Goal: Information Seeking & Learning: Learn about a topic

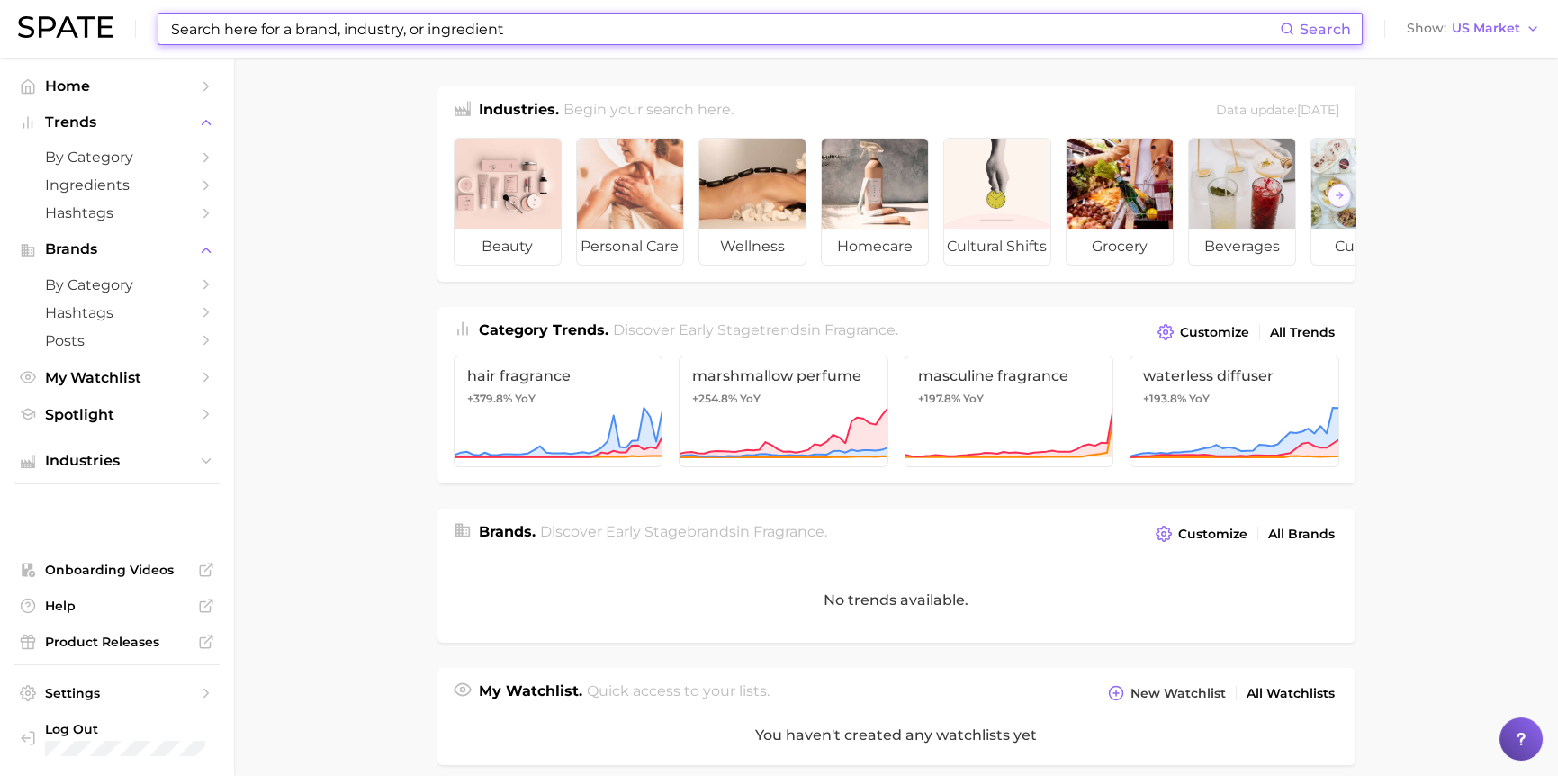
click at [386, 31] on input at bounding box center [724, 29] width 1111 height 31
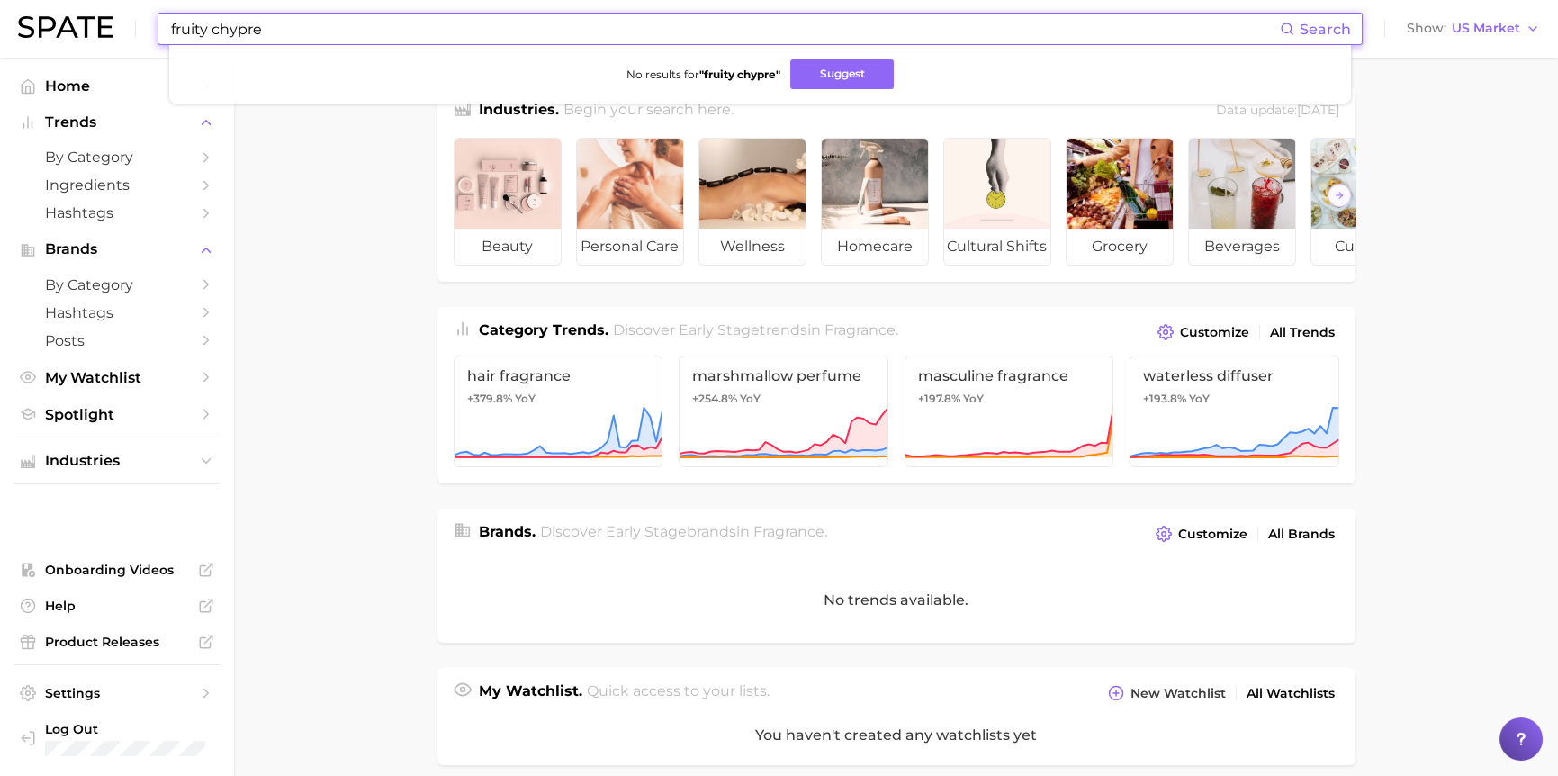
drag, startPoint x: 208, startPoint y: 26, endPoint x: 103, endPoint y: 31, distance: 105.4
click at [103, 31] on div "fruity chypre Search No results for " fruity chypre " Suggest Show US Market" at bounding box center [779, 29] width 1522 height 58
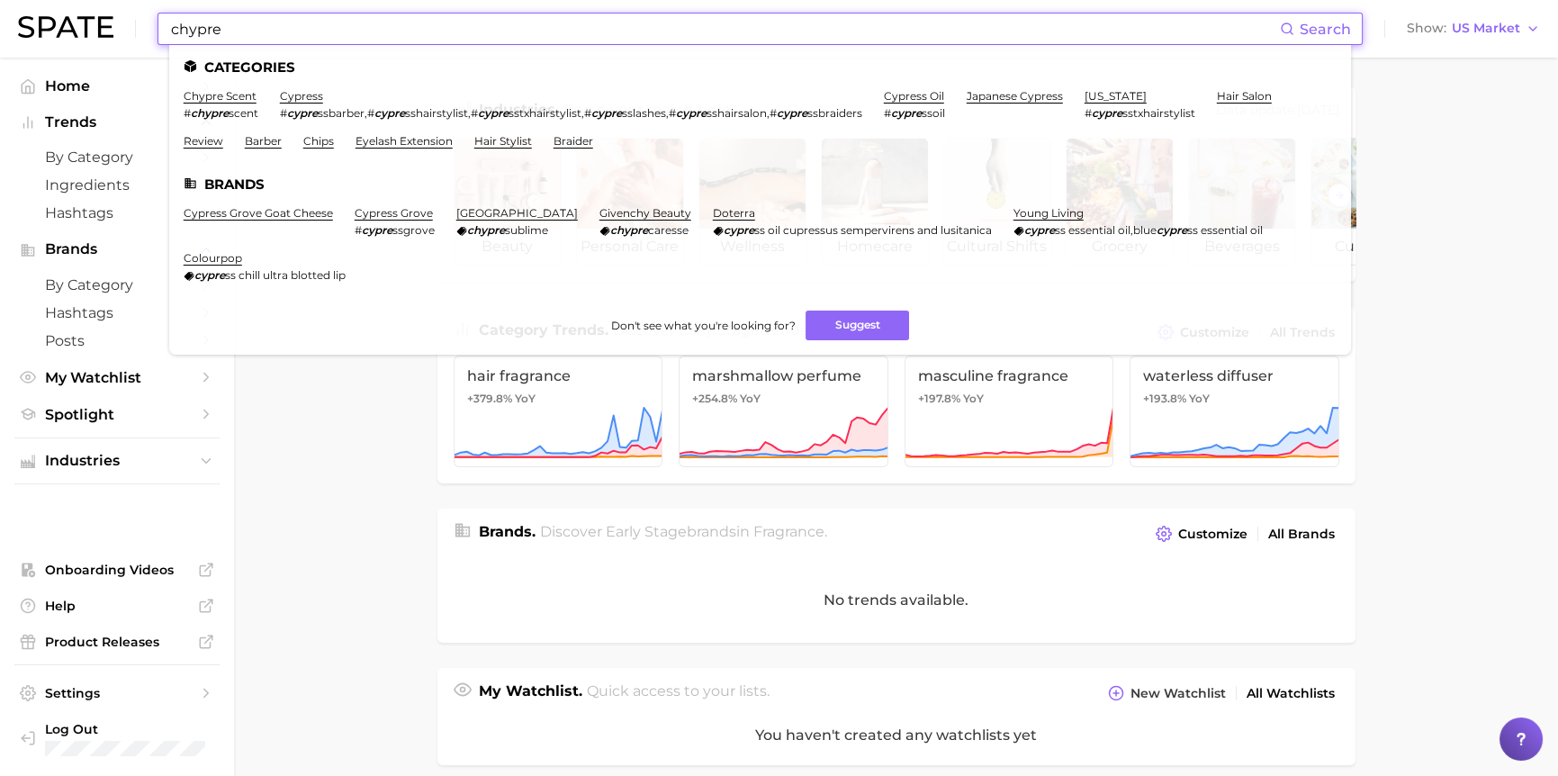
type input "chypre"
click at [223, 99] on link "chypre scent" at bounding box center [220, 96] width 73 height 14
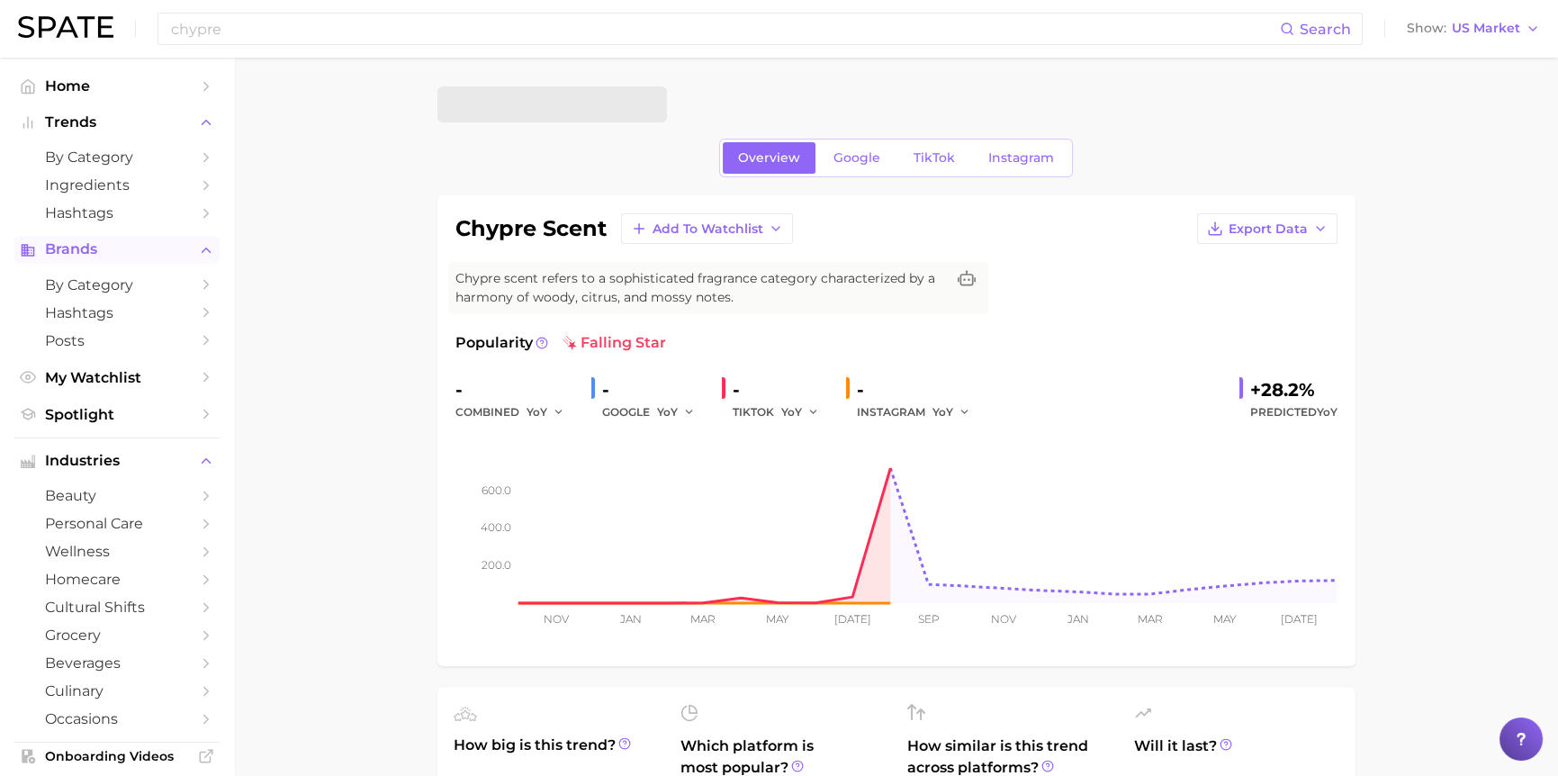
click at [84, 247] on span "Brands" at bounding box center [117, 249] width 144 height 16
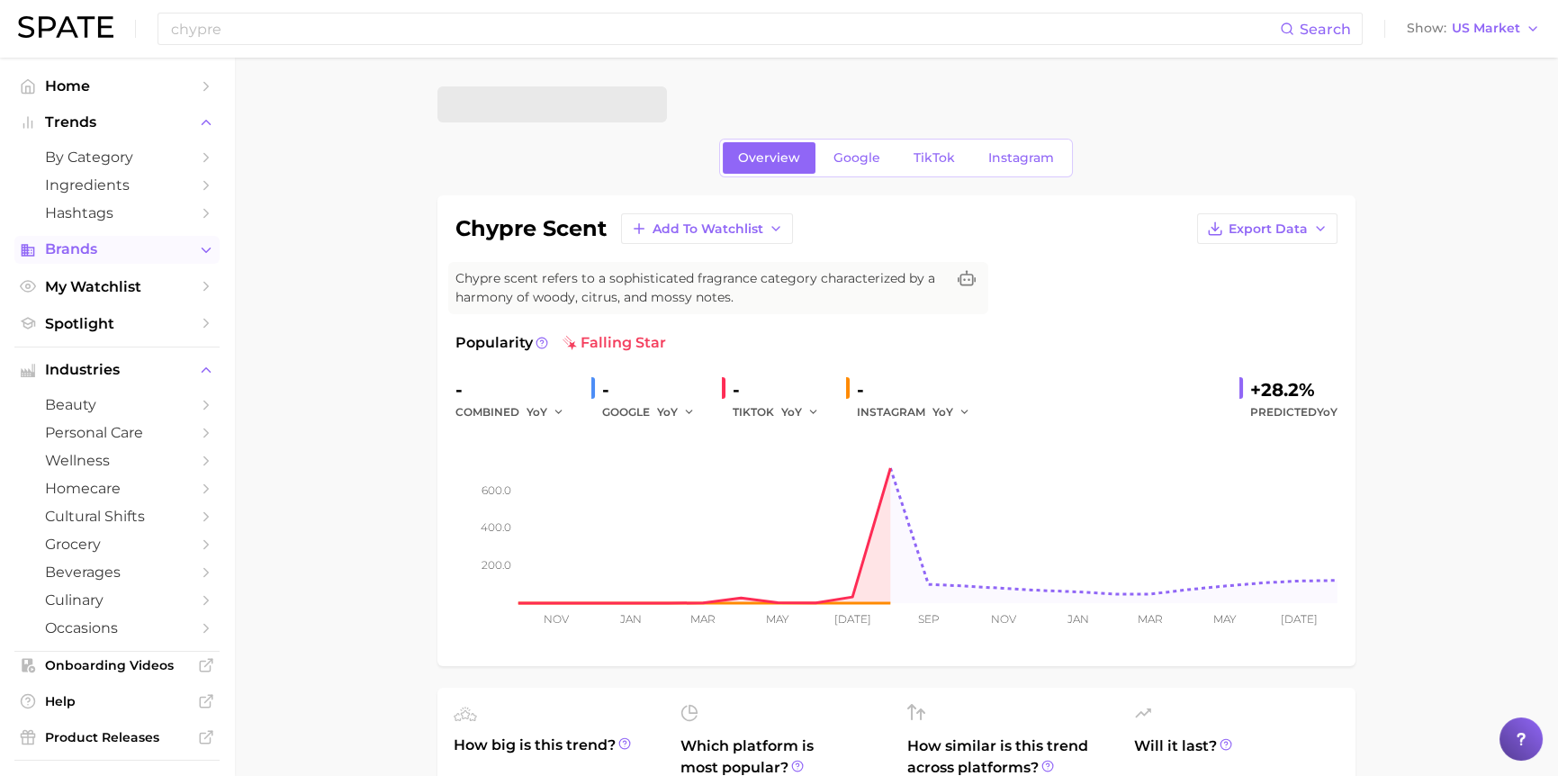
click at [92, 250] on span "Brands" at bounding box center [117, 249] width 144 height 16
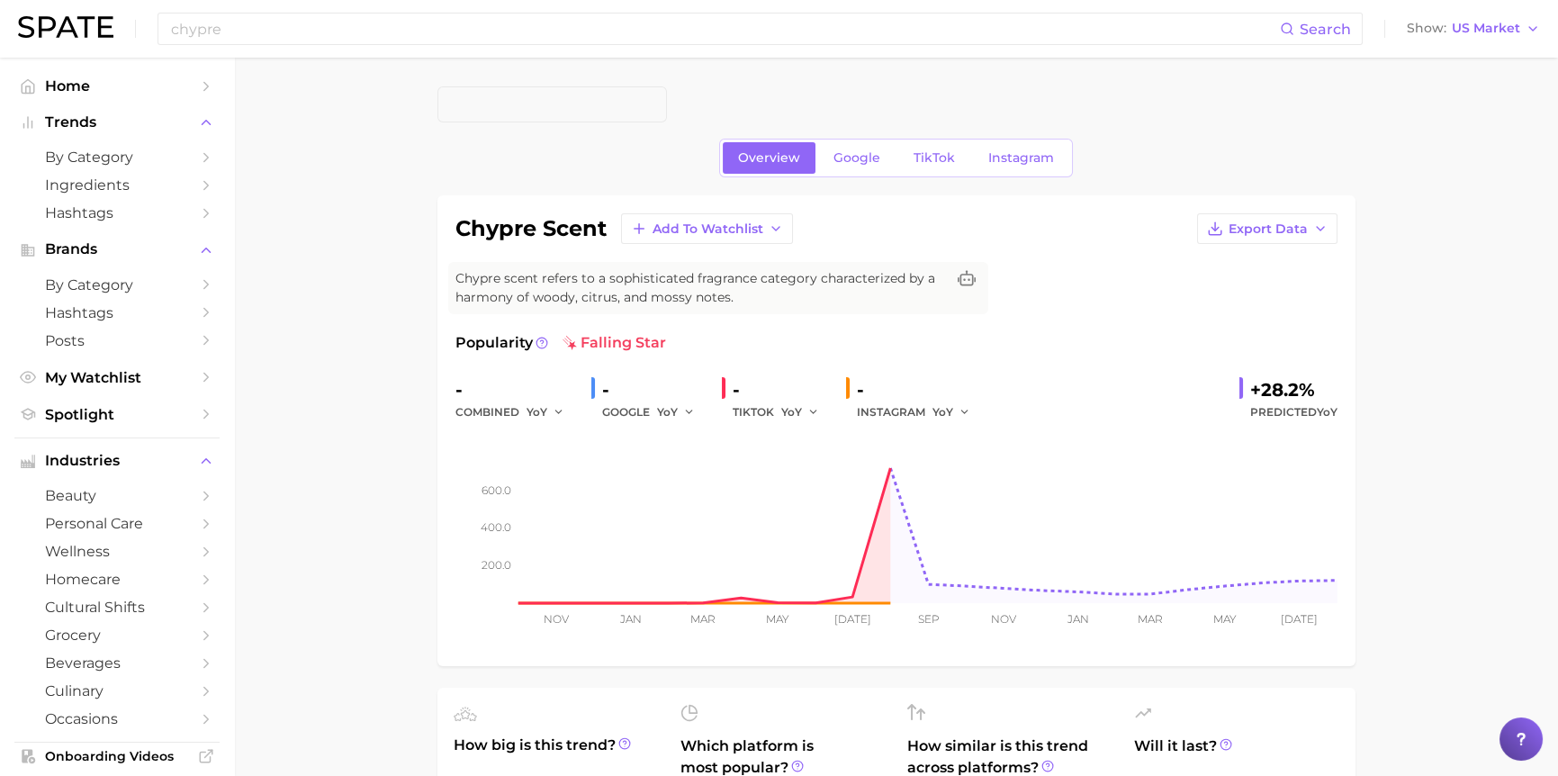
click at [585, 101] on span at bounding box center [552, 104] width 230 height 36
click at [89, 286] on span "by Category" at bounding box center [117, 284] width 144 height 17
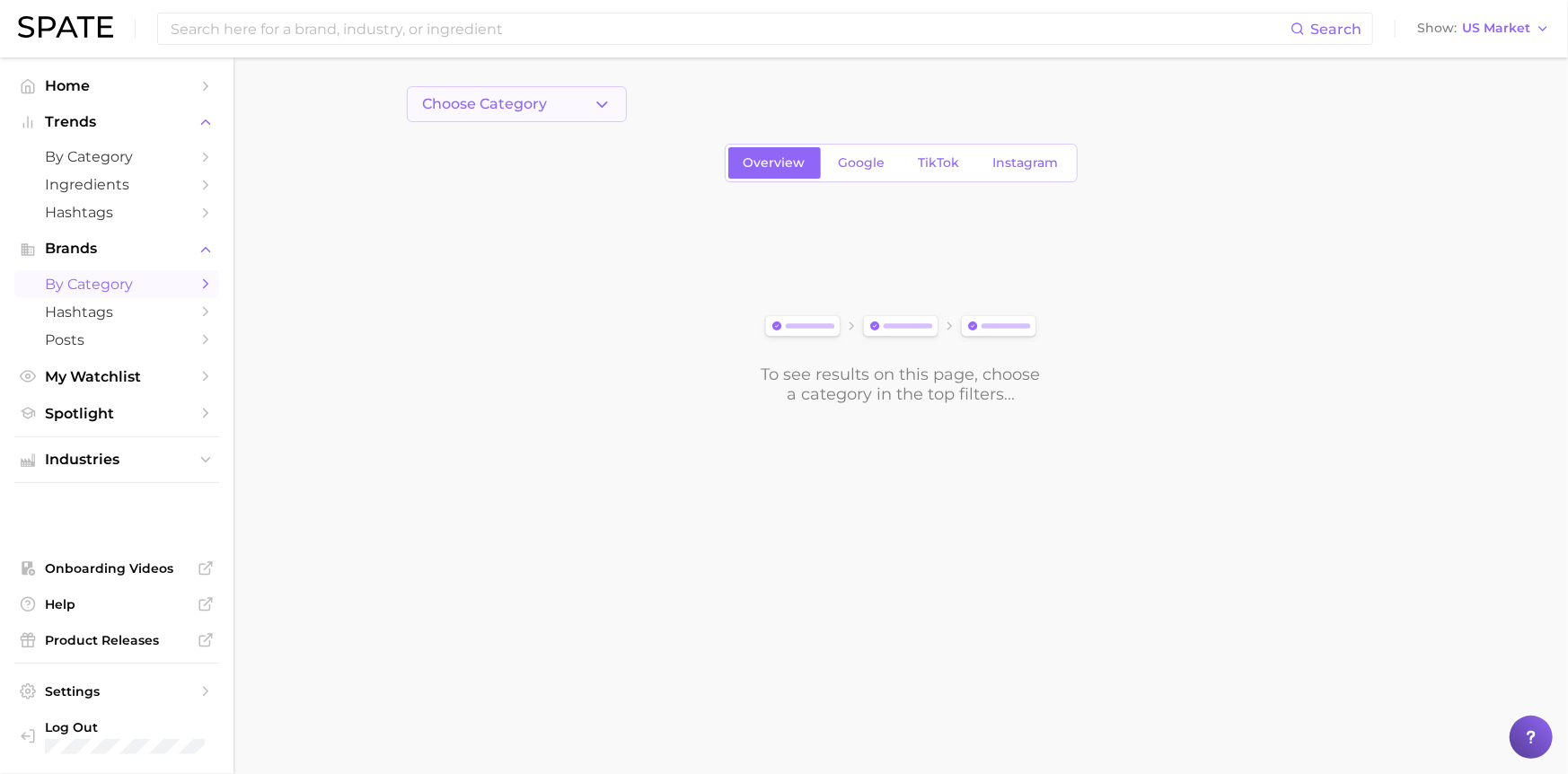
click at [557, 104] on button "Choose Category" at bounding box center [517, 104] width 220 height 36
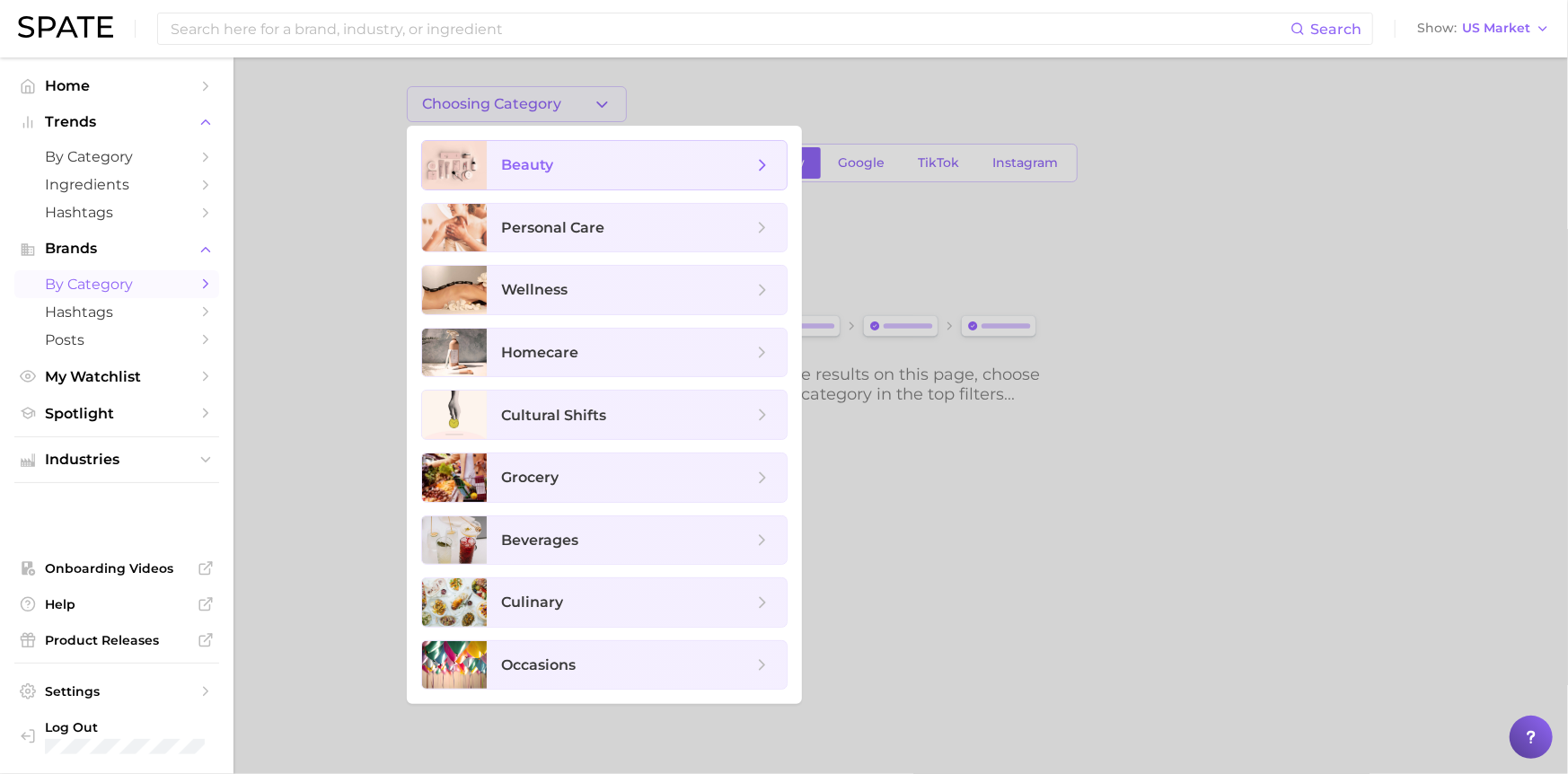
click at [582, 176] on span "beauty" at bounding box center [636, 165] width 300 height 49
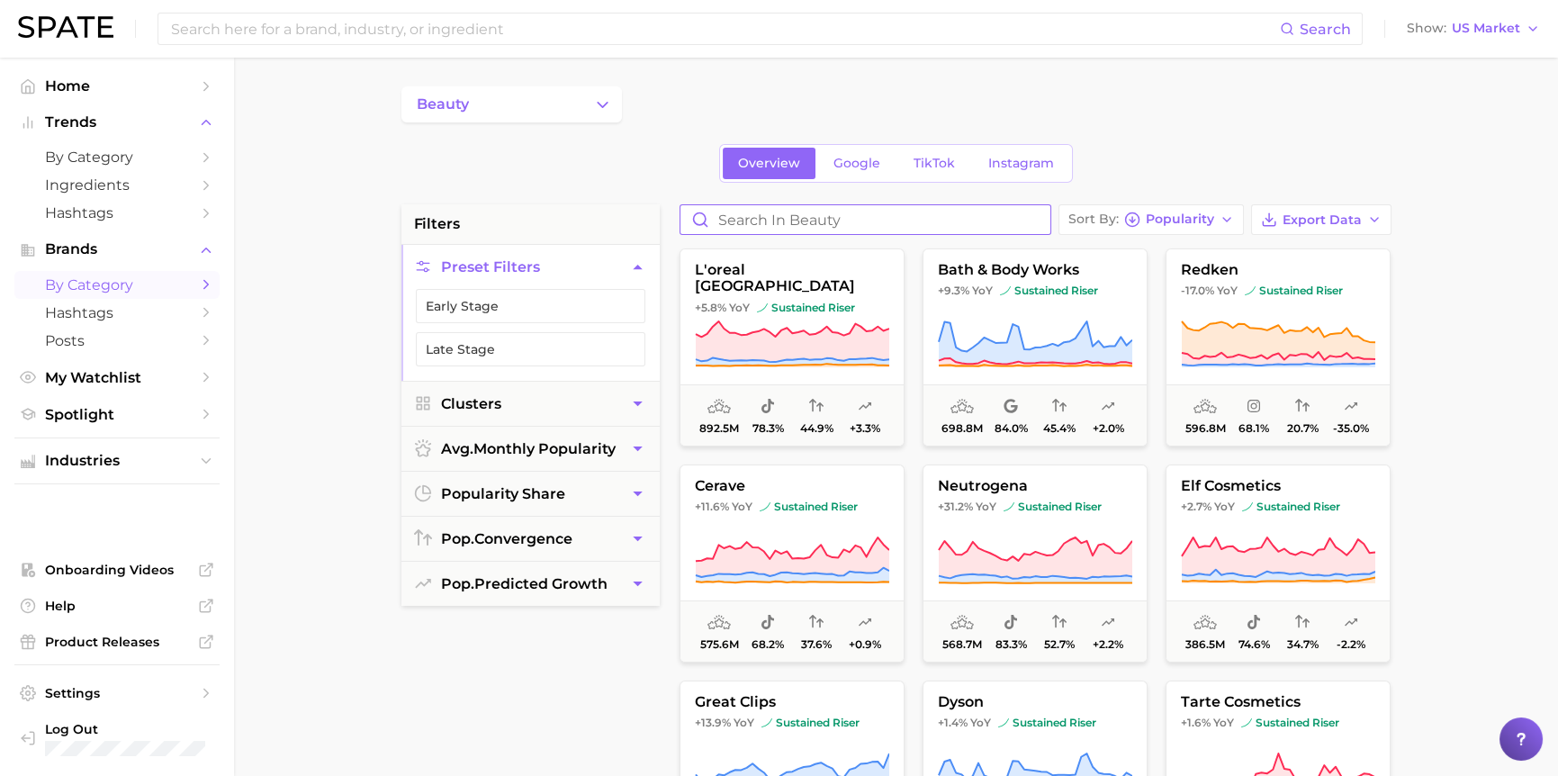
click at [849, 223] on input "Search in beauty" at bounding box center [866, 219] width 370 height 29
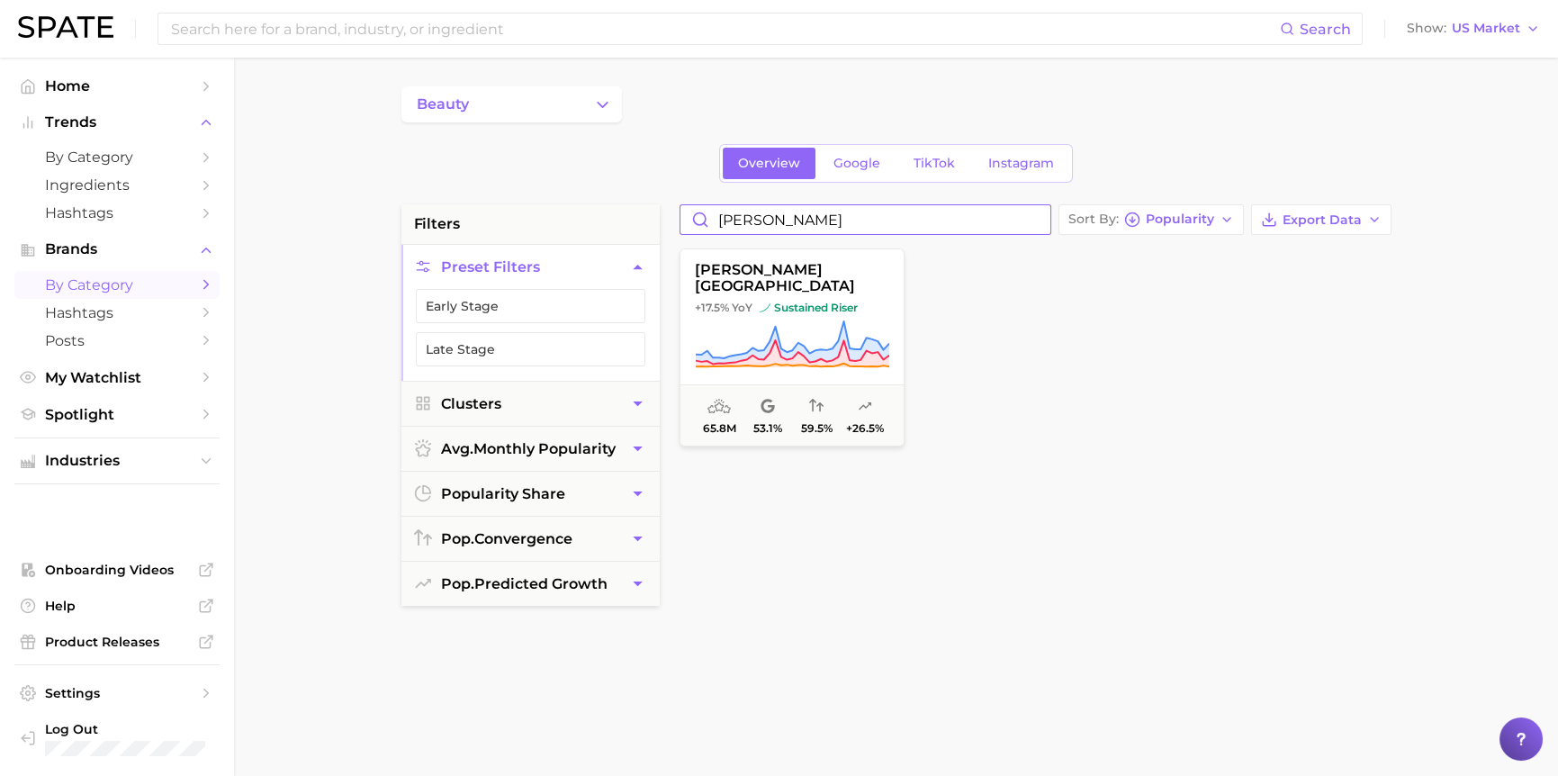
type input "[PERSON_NAME]"
click at [821, 309] on button "[PERSON_NAME] london +17.5% YoY sustained riser 65.8m 53.1% 59.5% +26.5%" at bounding box center [792, 347] width 225 height 198
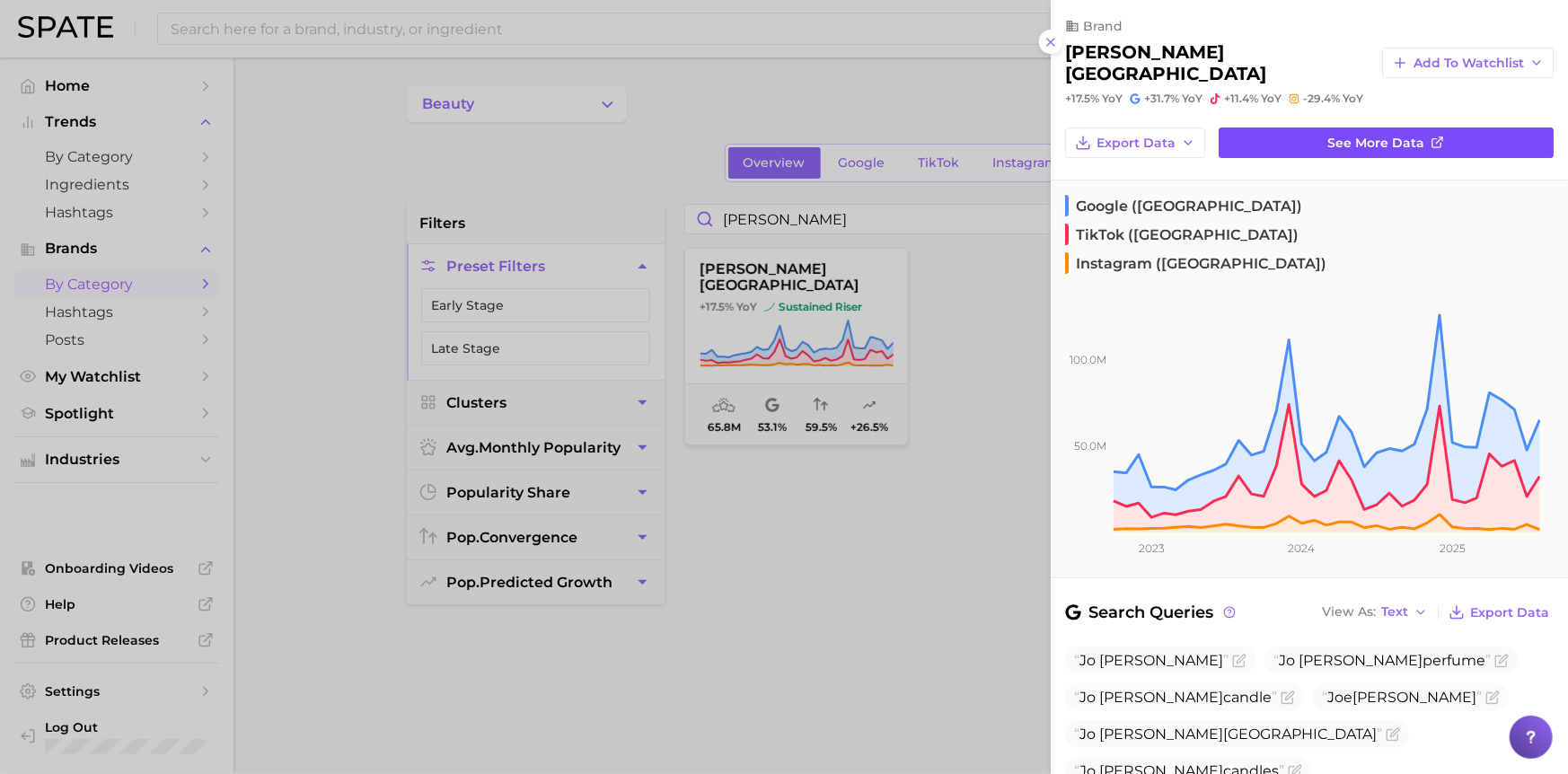
click at [1438, 129] on link "See more data" at bounding box center [1386, 143] width 335 height 31
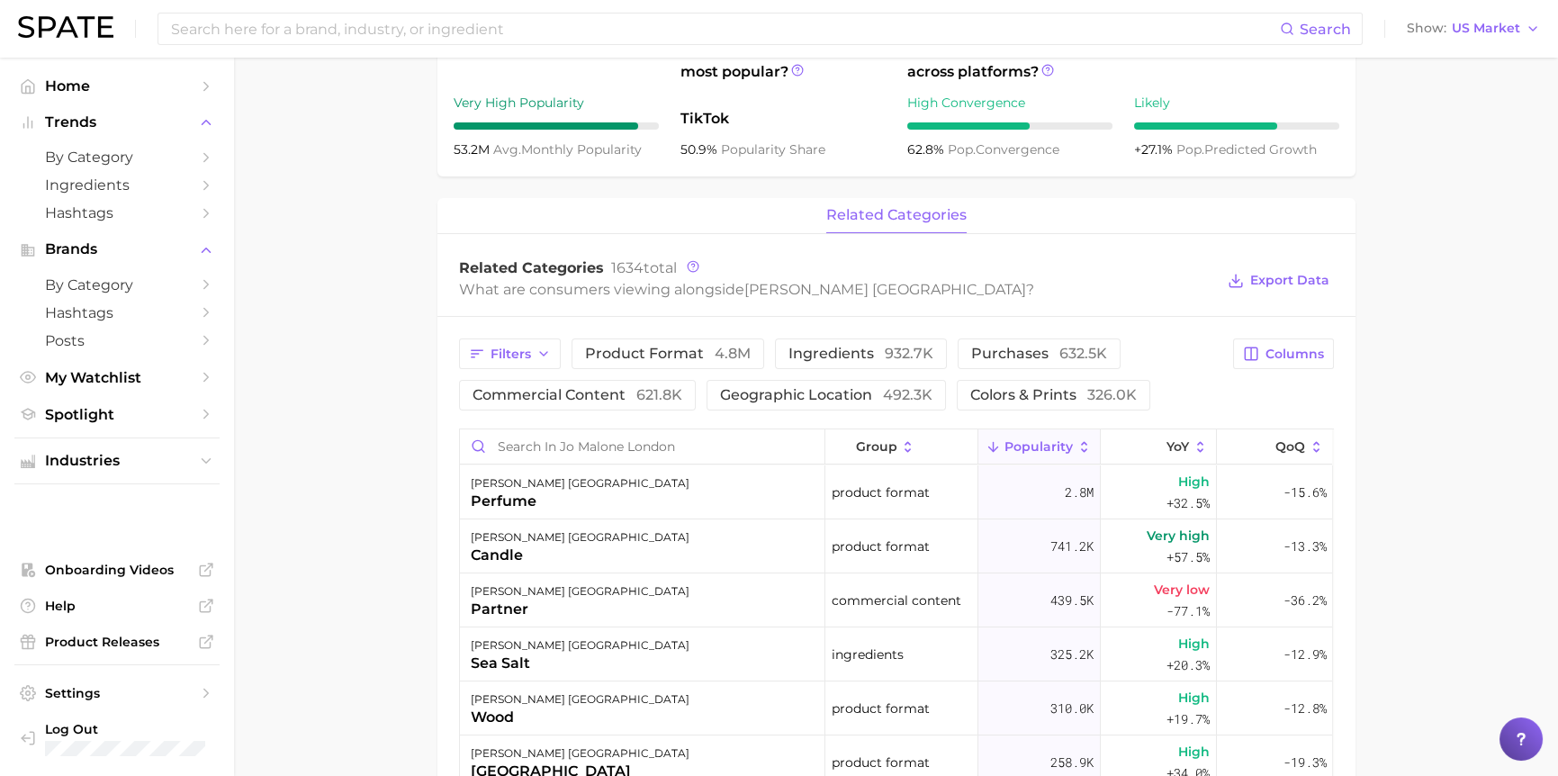
scroll to position [630, 0]
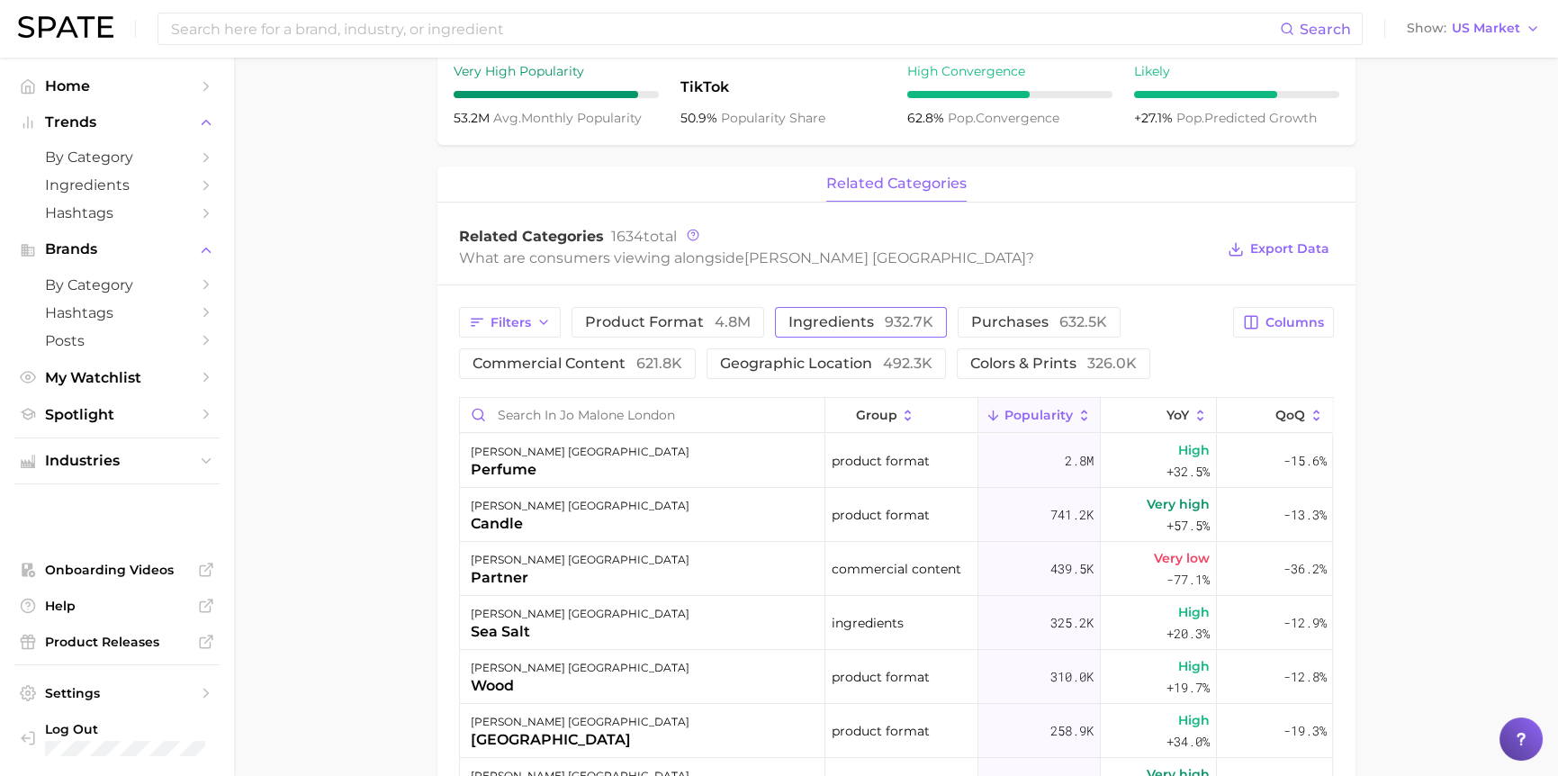
click at [893, 325] on span "932.7k" at bounding box center [909, 321] width 49 height 17
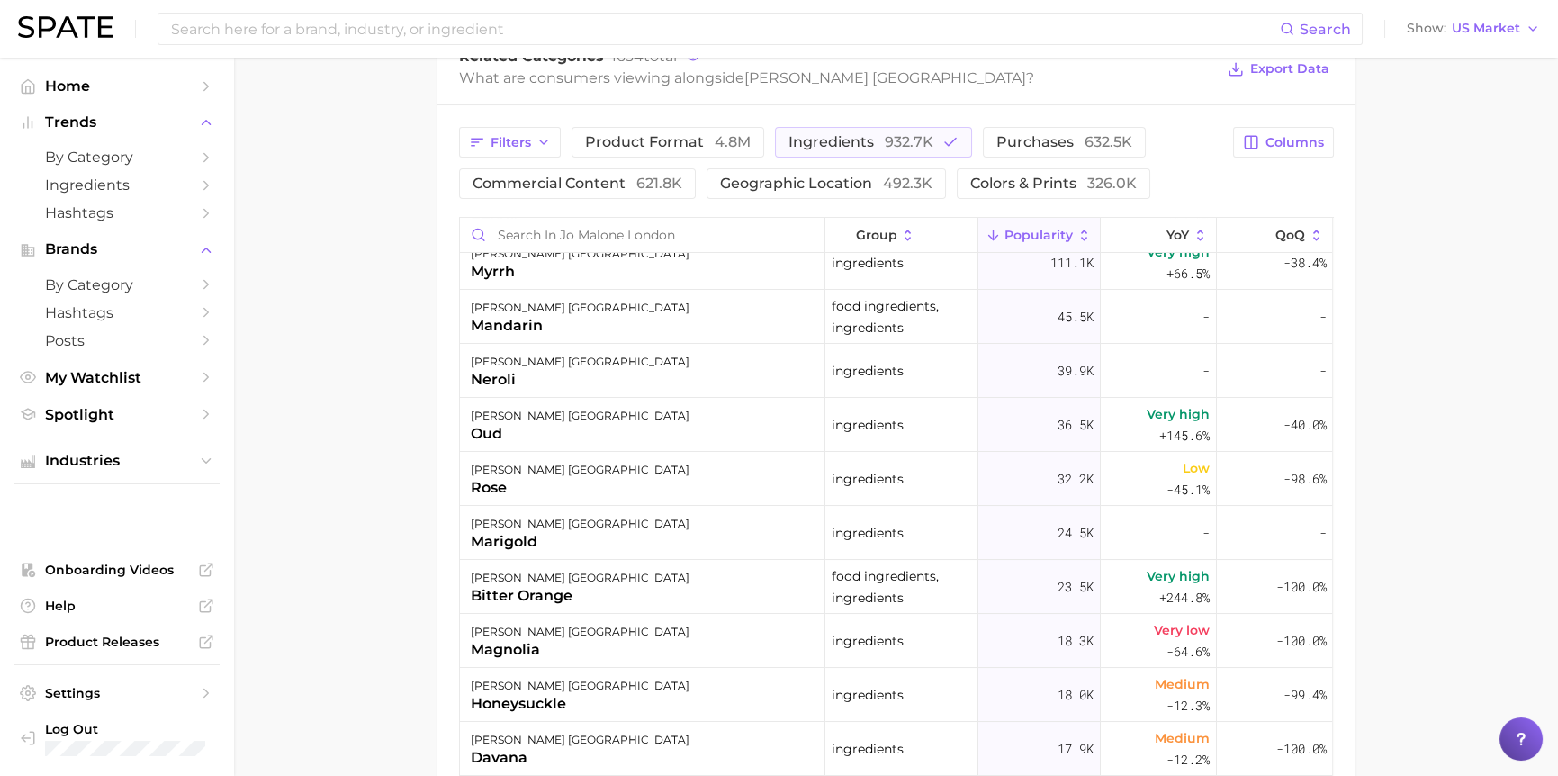
scroll to position [0, 0]
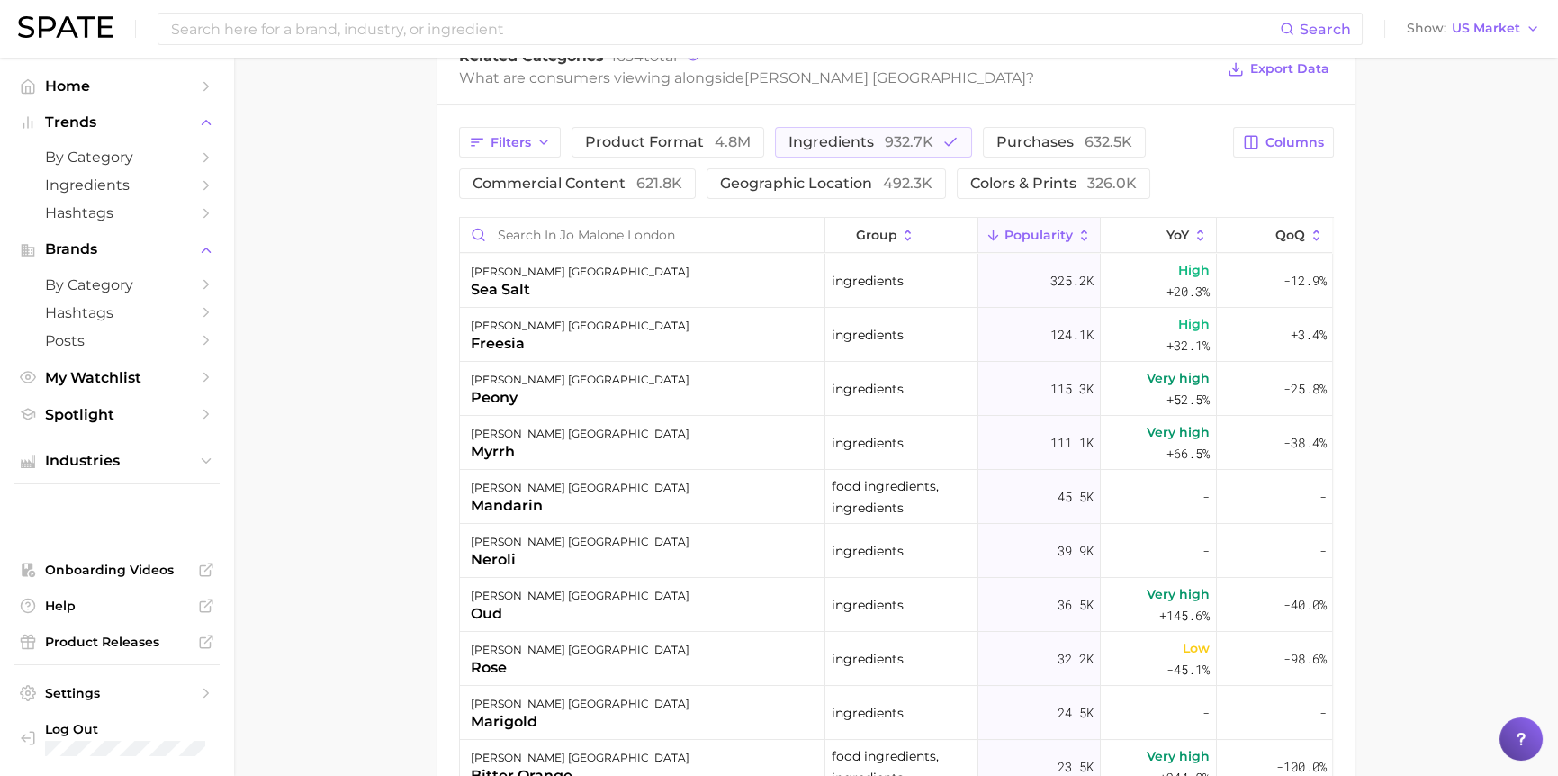
click at [1447, 444] on main "Overview Google TikTok Instagram brand [PERSON_NAME] london Add to Watchlist Ex…" at bounding box center [896, 175] width 1324 height 1857
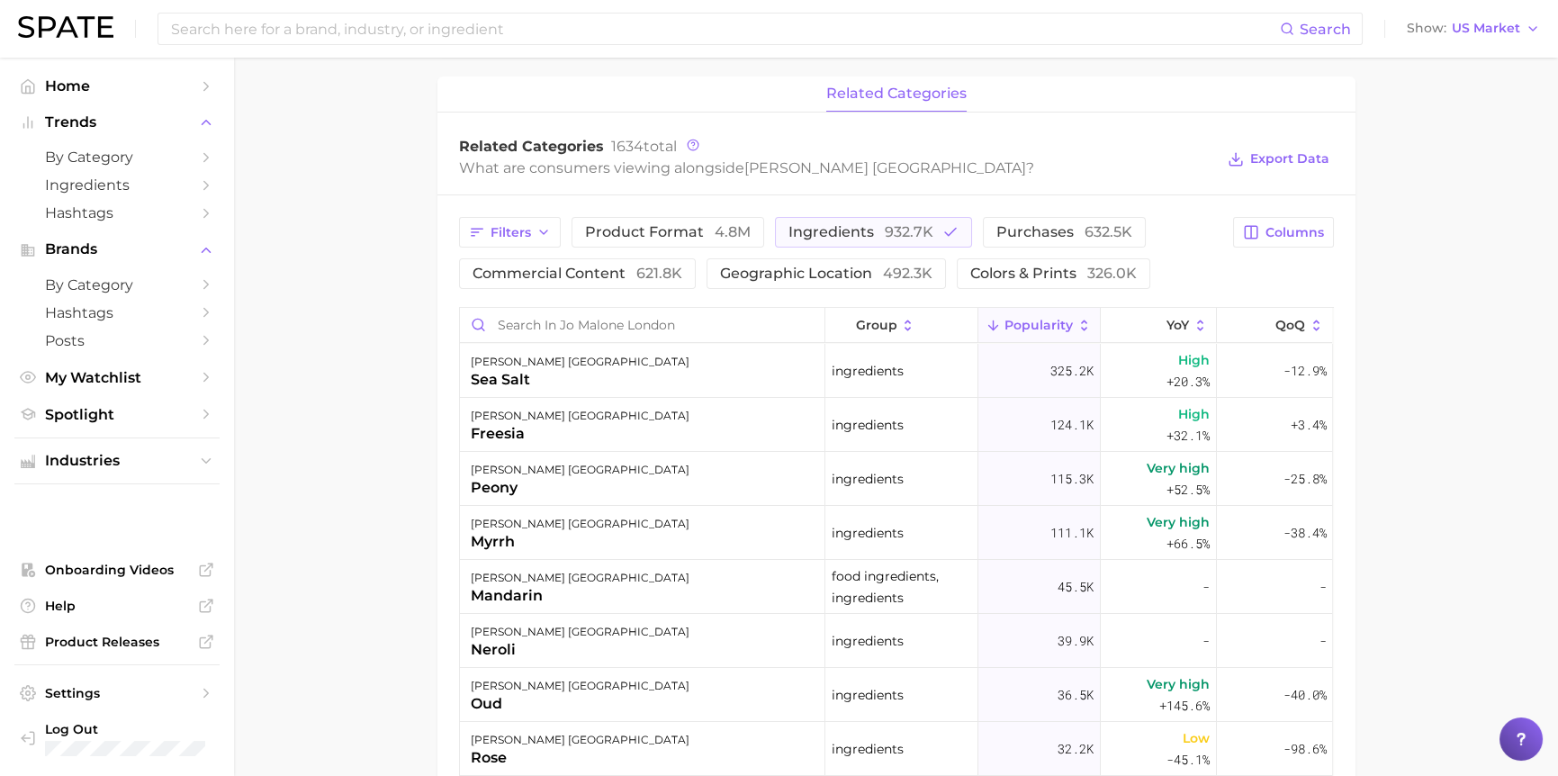
click at [1476, 404] on main "Overview Google TikTok Instagram brand [PERSON_NAME] london Add to Watchlist Ex…" at bounding box center [896, 265] width 1324 height 1857
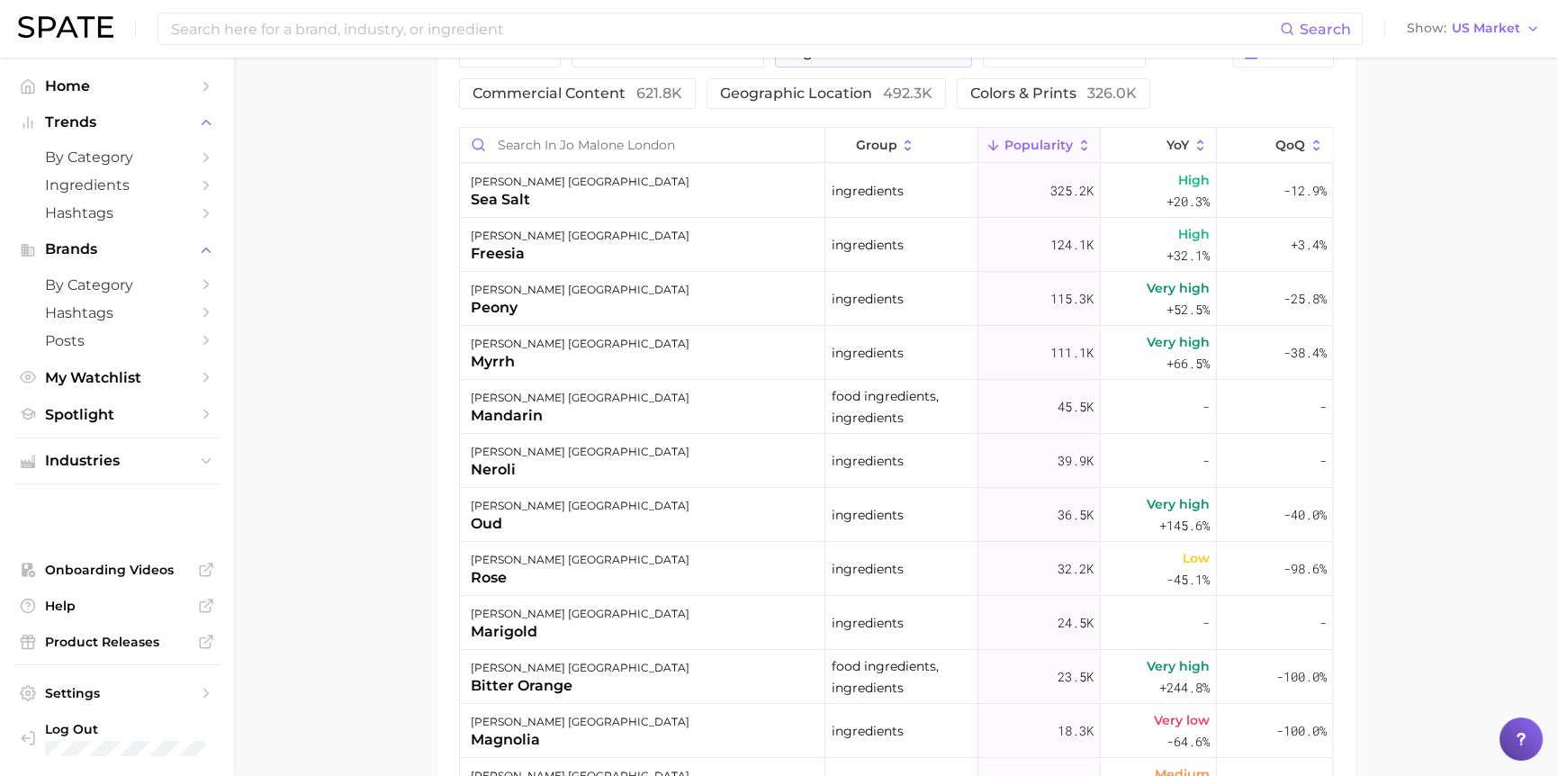
scroll to position [810, 0]
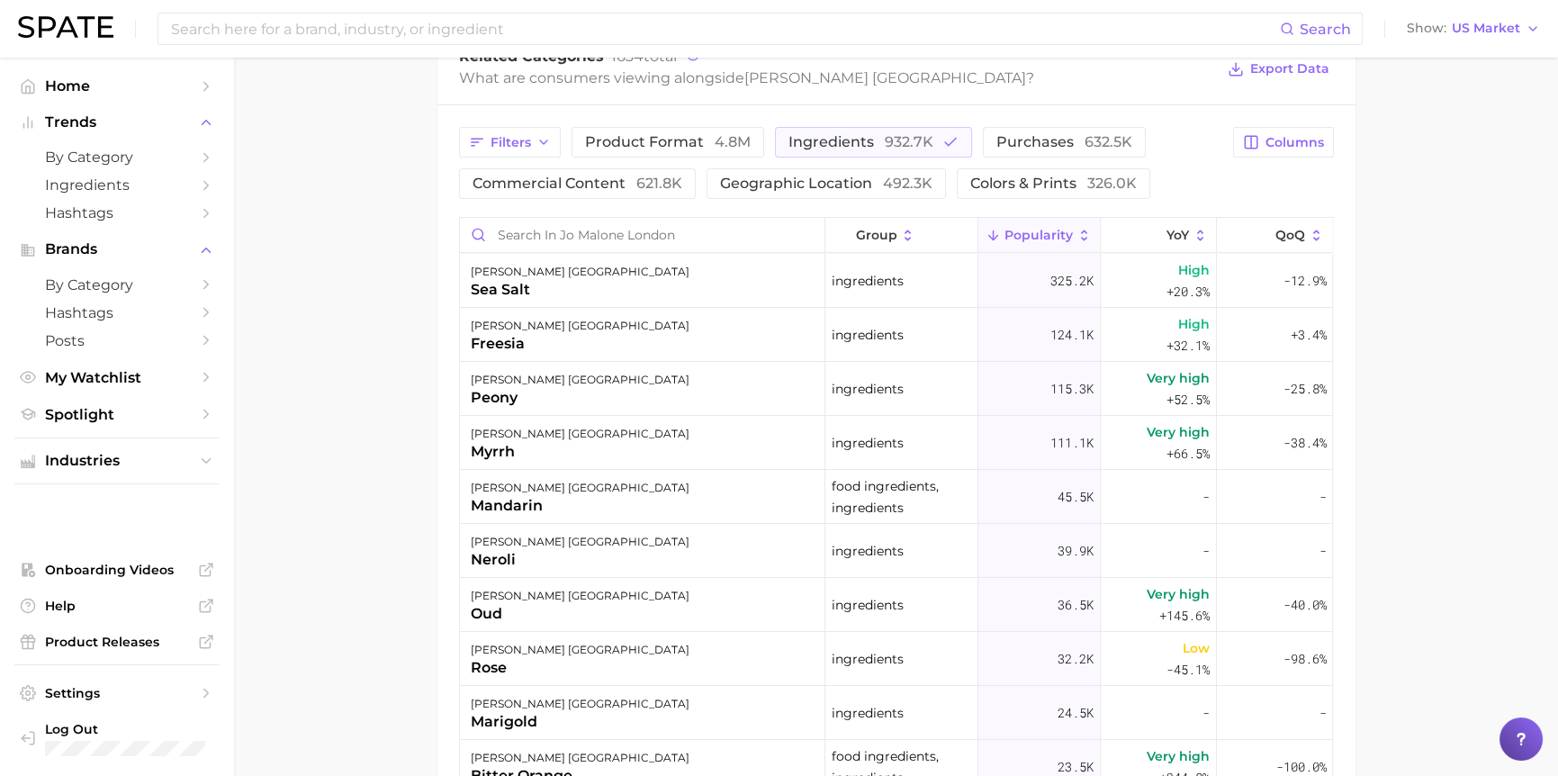
click at [1400, 236] on main "Overview Google TikTok Instagram brand [PERSON_NAME] london Add to Watchlist Ex…" at bounding box center [896, 175] width 1324 height 1857
click at [1412, 330] on main "Overview Google TikTok Instagram brand [PERSON_NAME] london Add to Watchlist Ex…" at bounding box center [896, 175] width 1324 height 1857
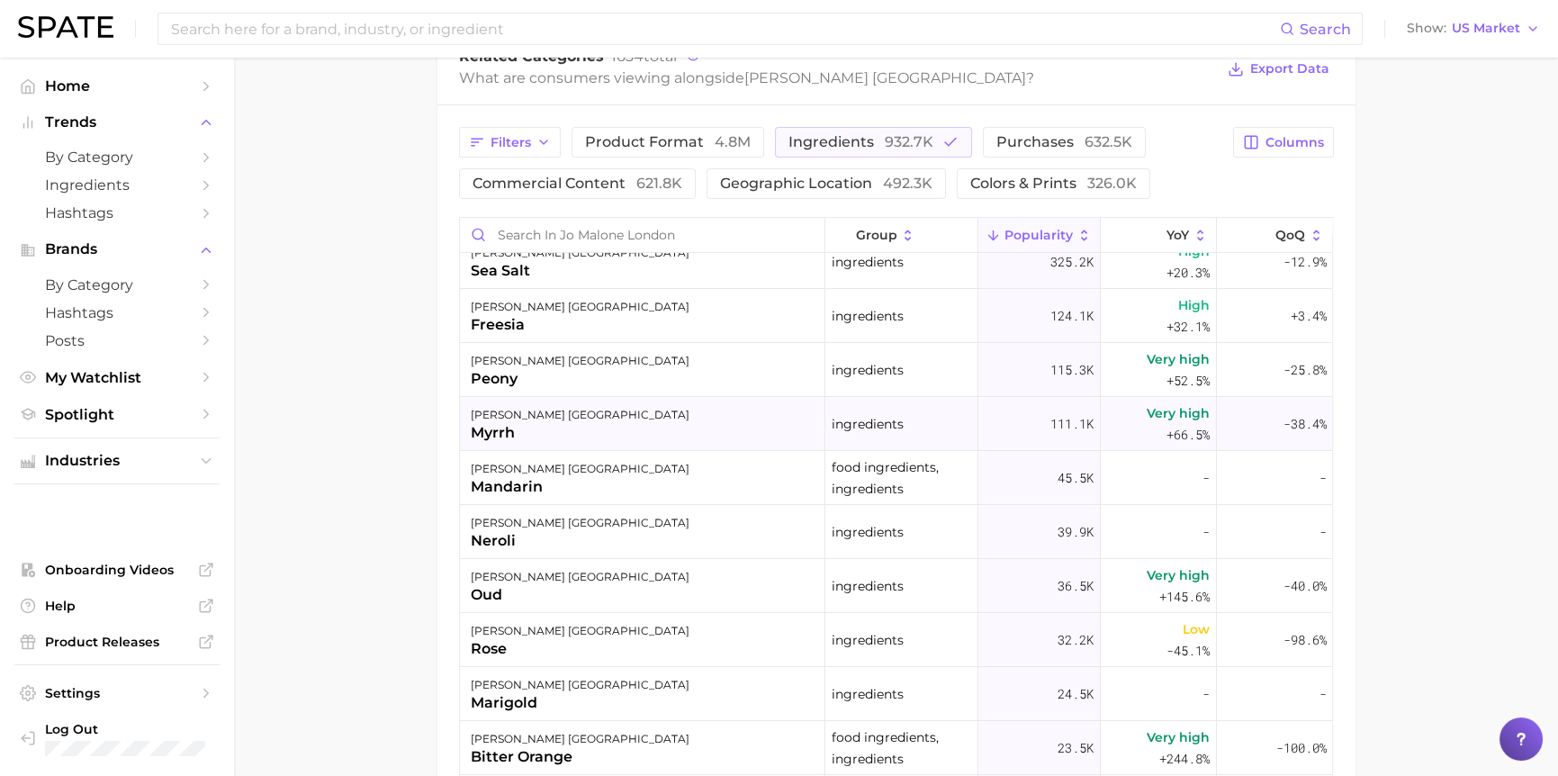
scroll to position [0, 0]
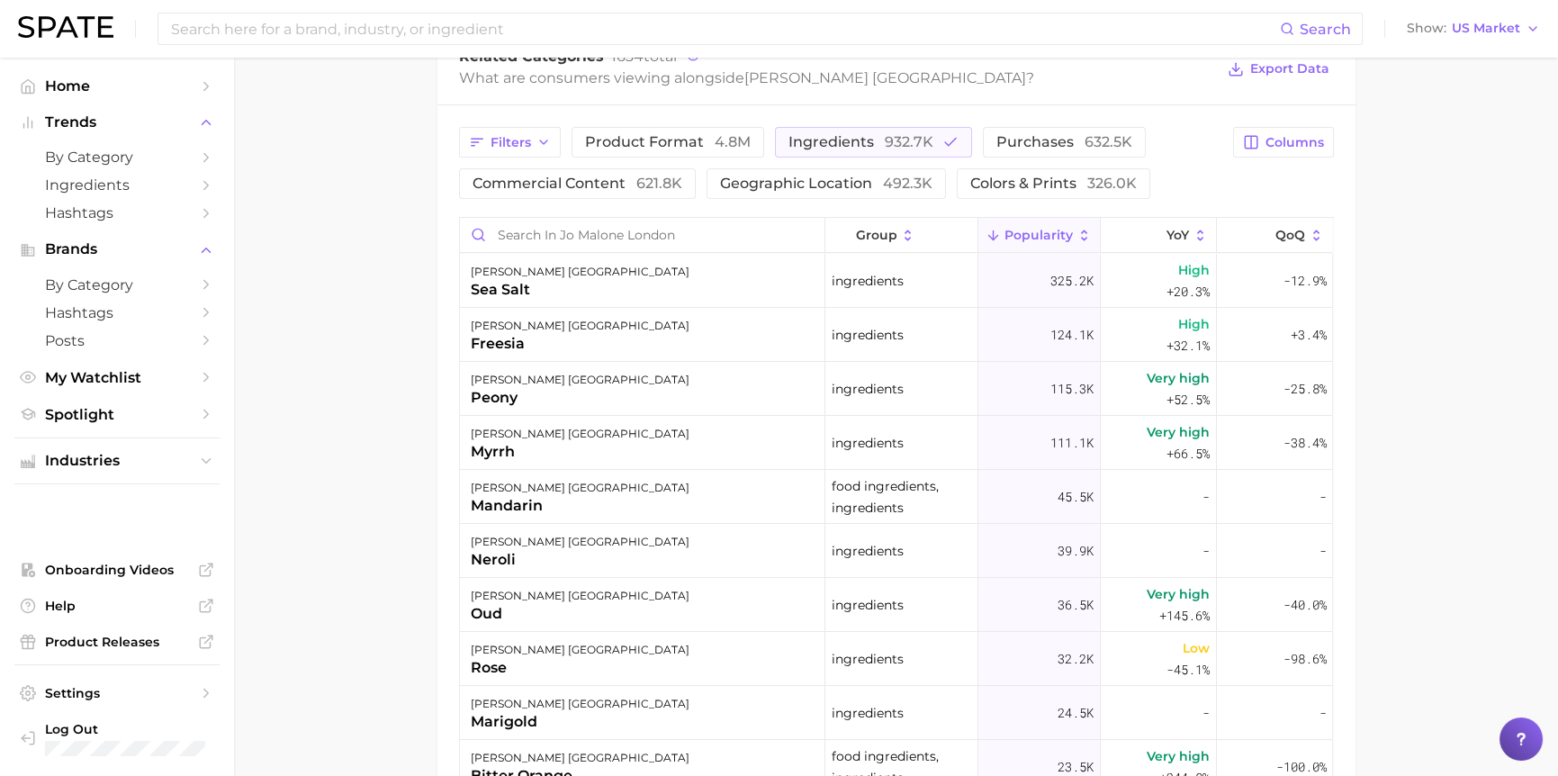
click at [1451, 392] on main "Overview Google TikTok Instagram brand [PERSON_NAME] london Add to Watchlist Ex…" at bounding box center [896, 175] width 1324 height 1857
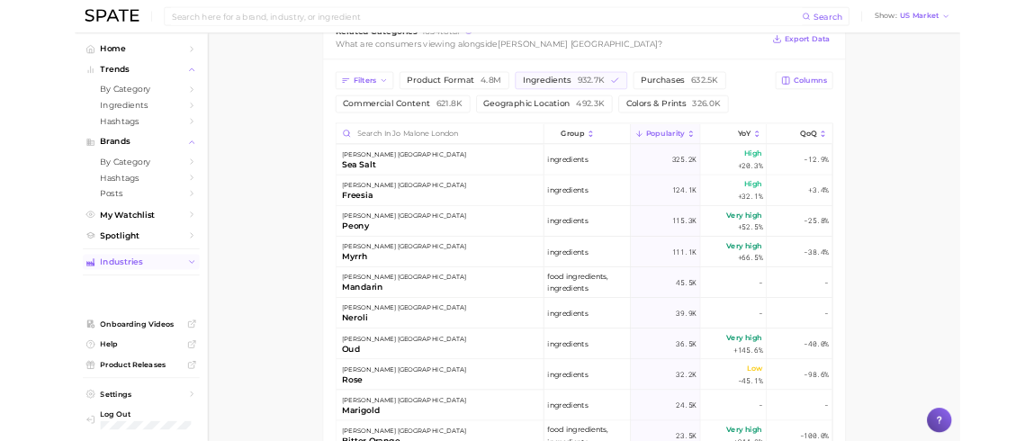
scroll to position [809, 0]
